Goal: Find specific page/section: Find specific page/section

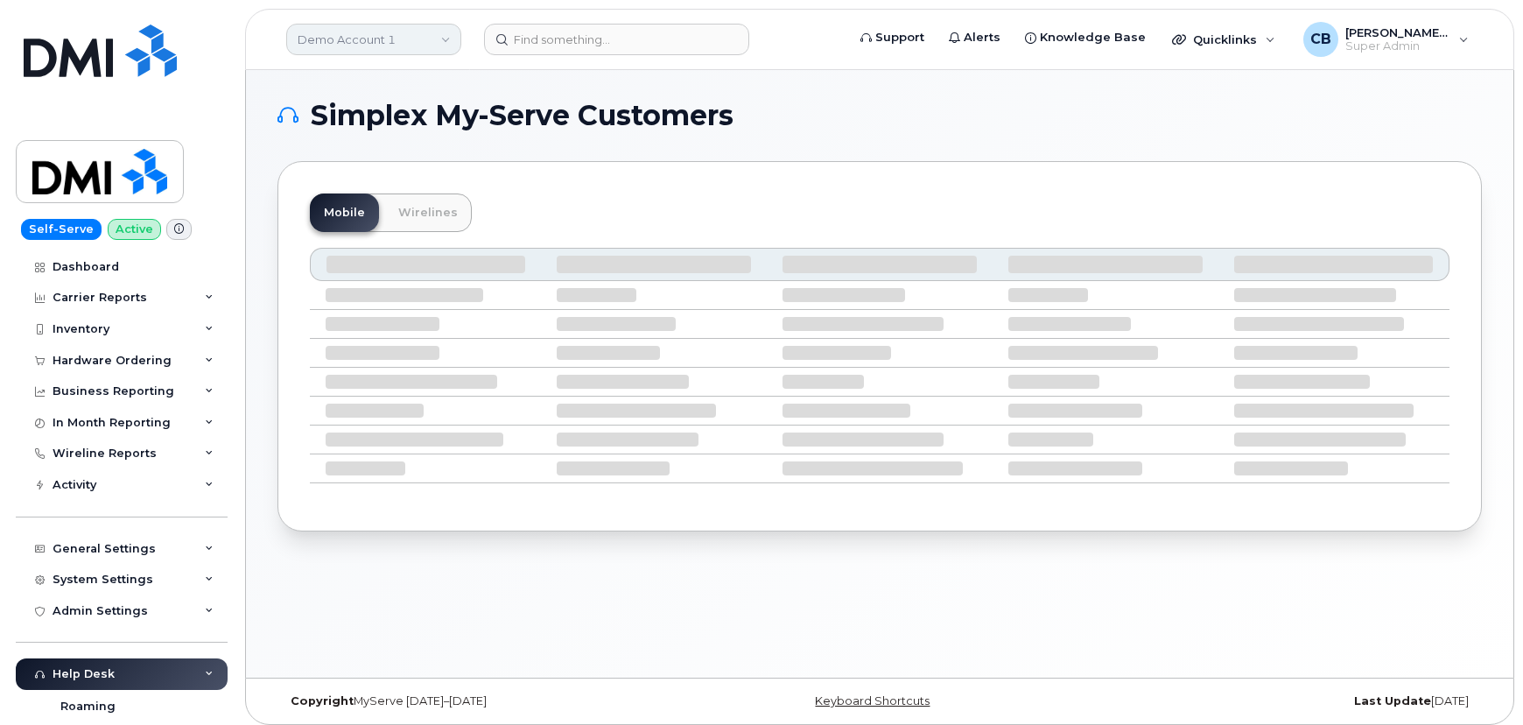
click at [360, 44] on link "Demo Account 1" at bounding box center [373, 40] width 175 height 32
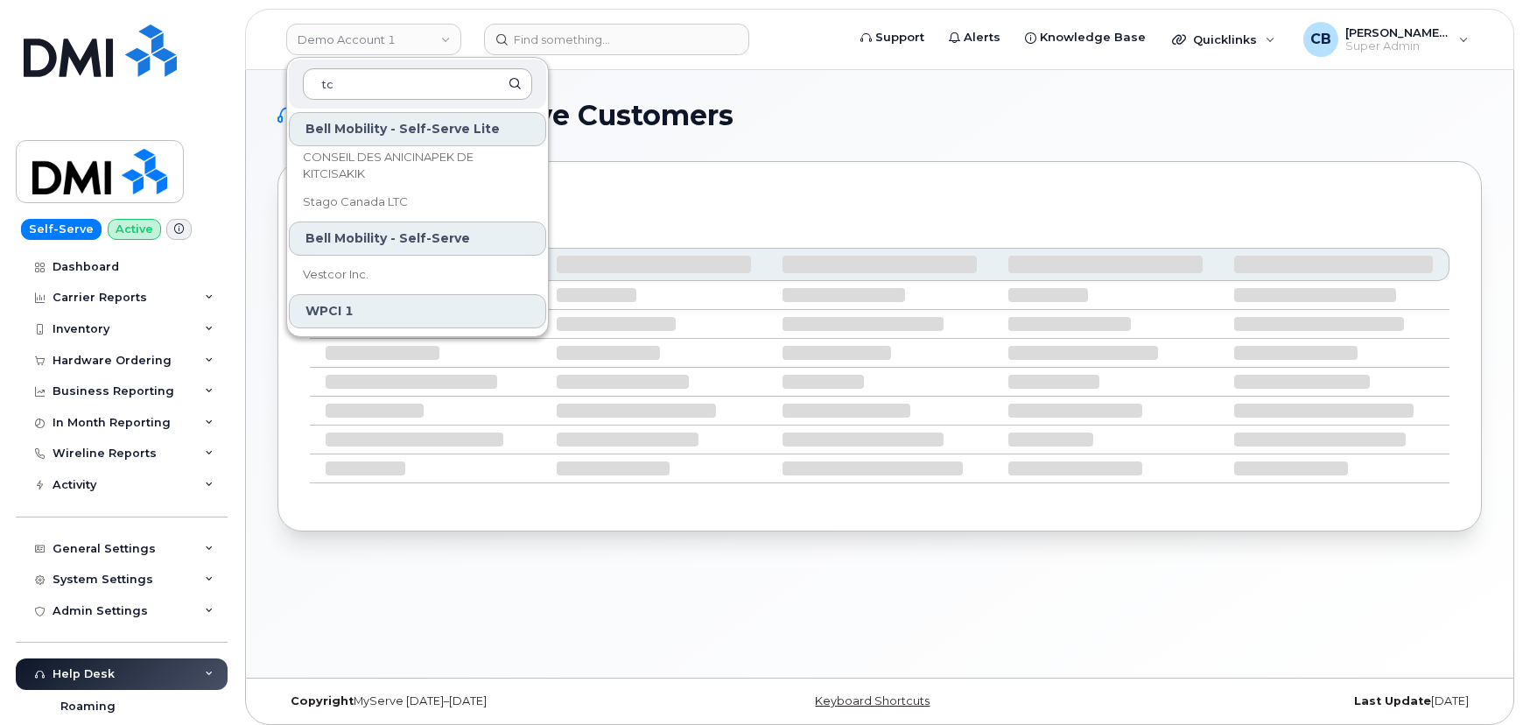
type input "t"
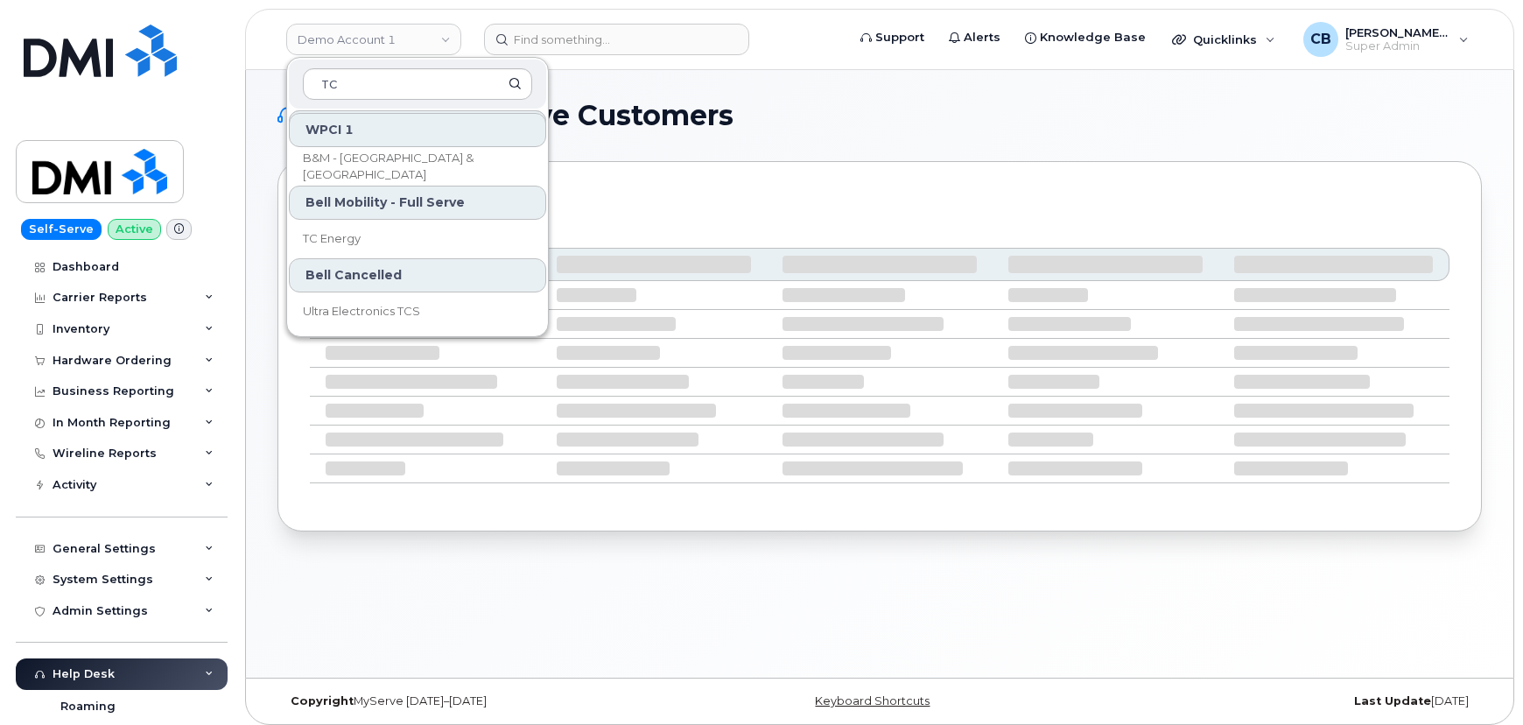
scroll to position [182, 0]
type input "TC"
click at [351, 233] on span "TC Energy" at bounding box center [332, 238] width 58 height 18
